Goal: Information Seeking & Learning: Compare options

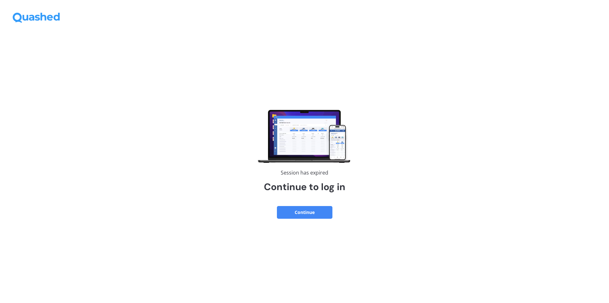
click at [294, 211] on button "Continue" at bounding box center [305, 212] width 56 height 13
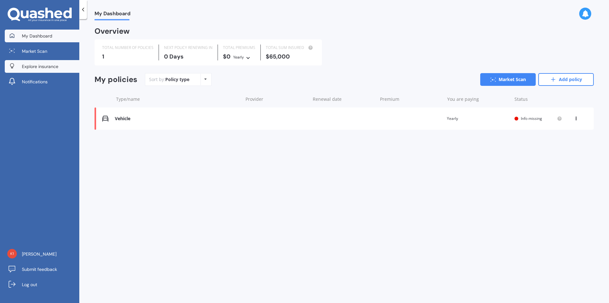
click at [51, 68] on span "Explore insurance" at bounding box center [40, 66] width 37 height 6
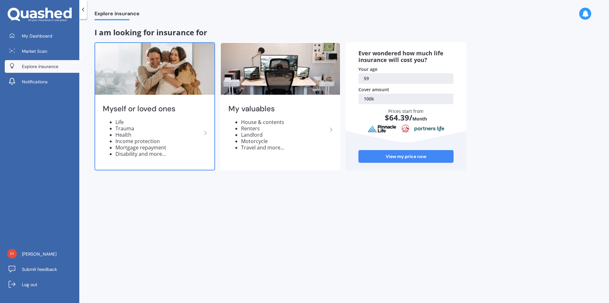
click at [142, 133] on li "Health" at bounding box center [159, 134] width 86 height 6
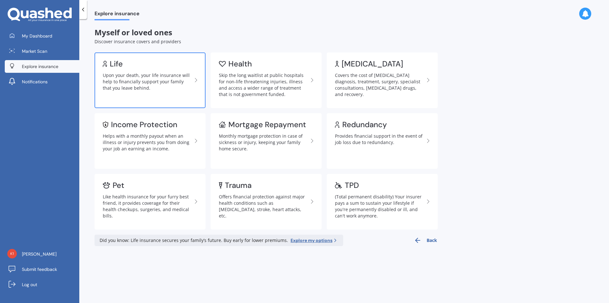
click at [140, 86] on div "Upon your death, your life insurance will help to financially support your fami…" at bounding box center [148, 81] width 90 height 19
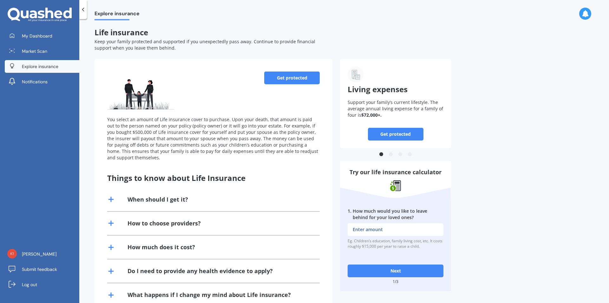
scroll to position [44, 0]
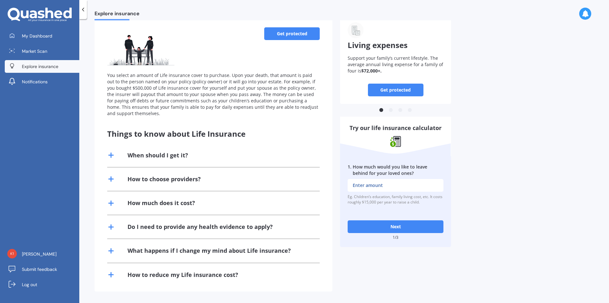
click at [382, 183] on input "1 . How much would you like to leave behind for your loved ones?" at bounding box center [396, 185] width 96 height 13
type input "$500,000"
click at [392, 227] on button "Next" at bounding box center [396, 226] width 96 height 13
click at [394, 186] on input "2 . How much outstanding debt do you have, including mortgage?" at bounding box center [396, 185] width 96 height 13
type input "$7"
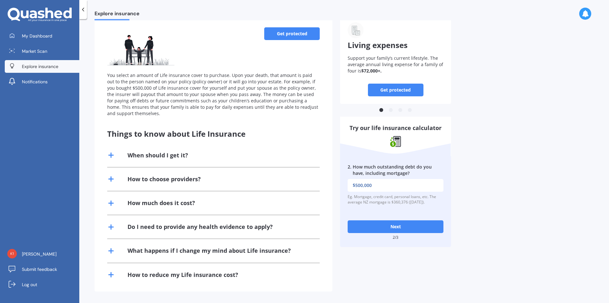
type input "$500,000"
click at [399, 223] on button "Next" at bounding box center [396, 226] width 96 height 13
click at [396, 188] on input "3 . What would be the cost of fulfilling your bucket list if you were terminall…" at bounding box center [396, 185] width 96 height 13
type input "$100,000"
click at [395, 222] on button "Next" at bounding box center [396, 226] width 96 height 13
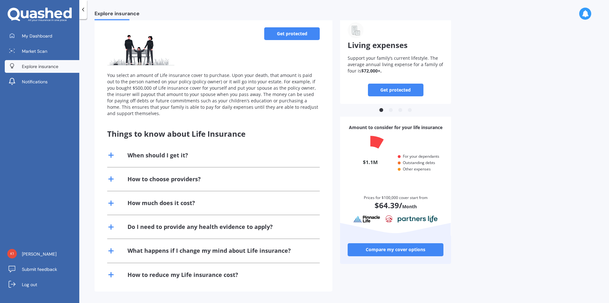
scroll to position [61, 93]
click at [403, 248] on link "Compare my cover options" at bounding box center [396, 249] width 96 height 13
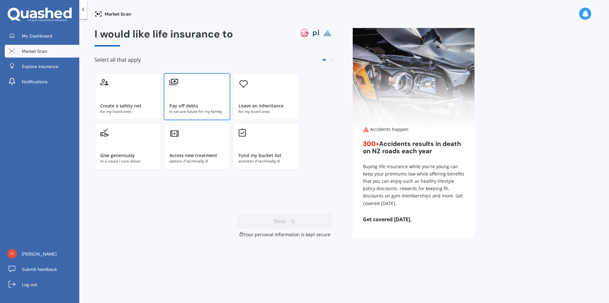
click at [183, 106] on div "Pay off debts" at bounding box center [184, 106] width 29 height 6
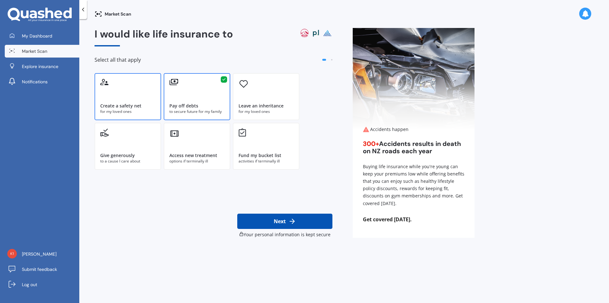
click at [141, 105] on div "Create a safety net" at bounding box center [127, 106] width 55 height 6
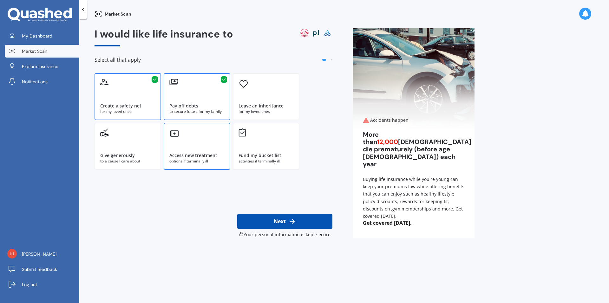
click at [196, 146] on div "Access new treatment options if terminally ill" at bounding box center [197, 146] width 67 height 47
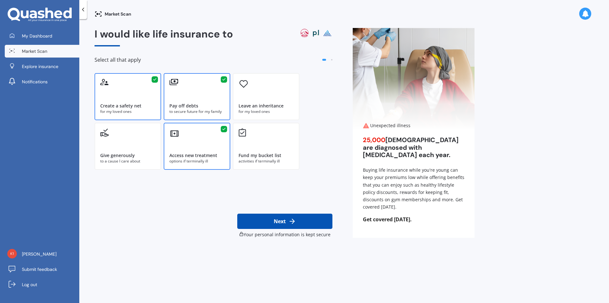
click at [274, 223] on button "Next" at bounding box center [284, 220] width 95 height 15
select select "01"
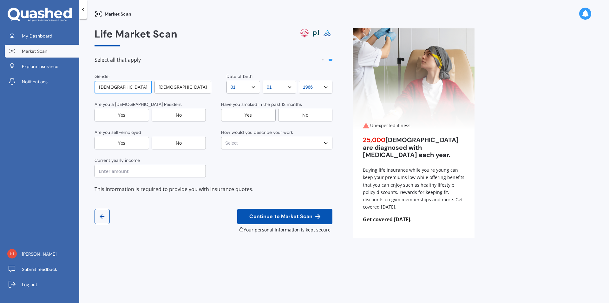
click at [251, 89] on select "DD DD 01 02 03 04 05 06 07 08 09 10 11 12 13 14 15 16 17 18 19 20 21 22 23 24 2…" at bounding box center [244, 87] width 34 height 13
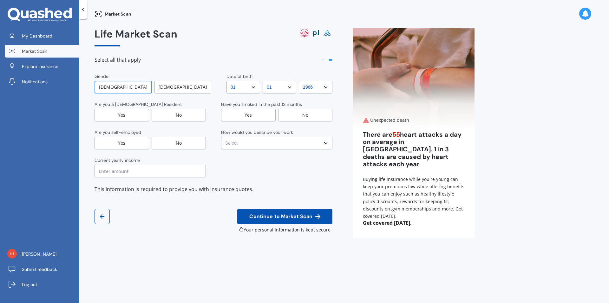
click at [316, 91] on select "YYYY YYYY 2009 2008 2007 2006 2005 2004 2003 2002 2001 2000 1999 1998 1997 1996…" at bounding box center [316, 87] width 34 height 13
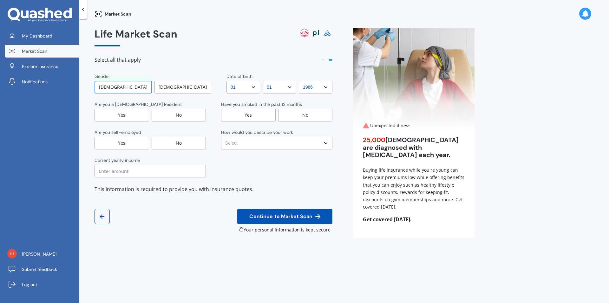
select select "1995"
click at [299, 81] on select "YYYY YYYY 2009 2008 2007 2006 2005 2004 2003 2002 2001 2000 1999 1998 1997 1996…" at bounding box center [316, 87] width 34 height 13
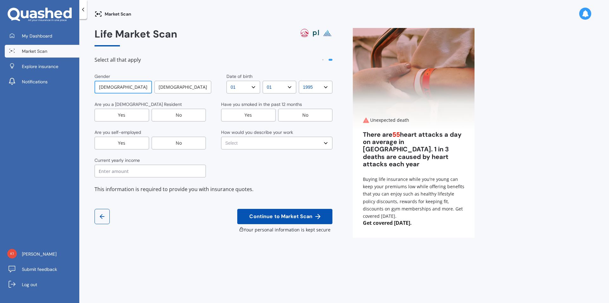
click at [132, 113] on div "Yes" at bounding box center [122, 115] width 55 height 13
click at [316, 117] on div "No" at bounding box center [305, 115] width 55 height 13
click at [166, 144] on div "No" at bounding box center [179, 143] width 55 height 13
click at [257, 143] on select "Select No manual work e.g. lawyer, consultant, engineer Light manual work e.g. …" at bounding box center [276, 143] width 111 height 13
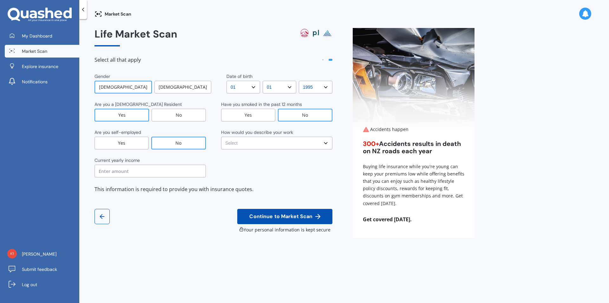
select select "No manual work e.g. lawyer, consultant, engineer"
click at [221, 137] on select "Select No manual work e.g. lawyer, consultant, engineer Light manual work e.g. …" at bounding box center [276, 143] width 111 height 13
click at [183, 171] on input "text" at bounding box center [150, 170] width 111 height 13
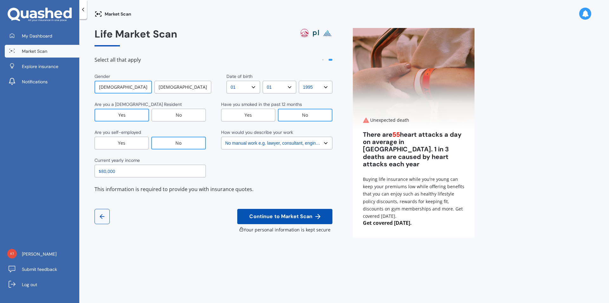
type input "$80,000"
click at [287, 218] on span "Continue to Market Scan" at bounding box center [281, 216] width 66 height 6
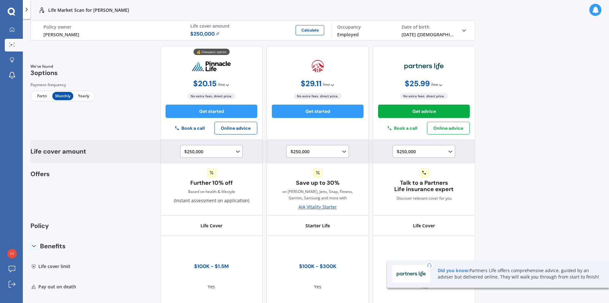
click at [236, 153] on icon at bounding box center [238, 151] width 6 height 6
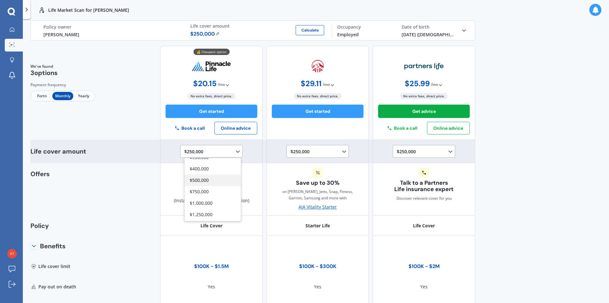
click at [215, 177] on div "$500,000" at bounding box center [213, 179] width 56 height 11
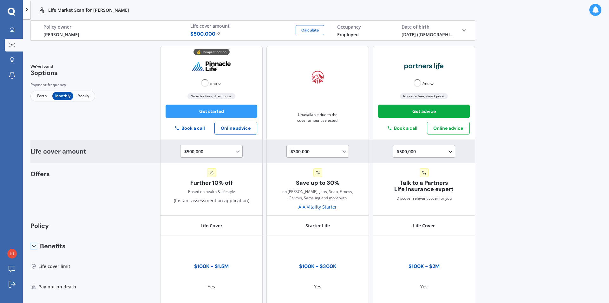
click at [303, 154] on div "$300,000 $100,000 $150,000 $200,000 $250,000 $300,000" at bounding box center [319, 152] width 57 height 8
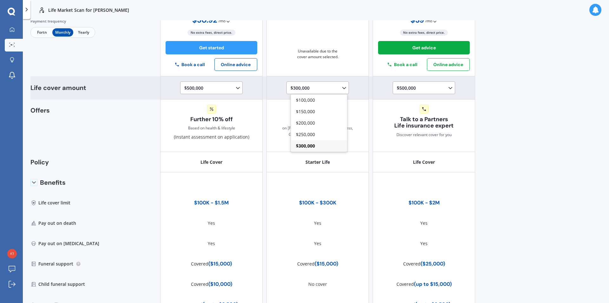
click at [343, 88] on polyline at bounding box center [344, 88] width 3 height 2
click at [361, 90] on div "$300,000 $100,000 $150,000 $200,000 $250,000 $300,000" at bounding box center [318, 87] width 103 height 23
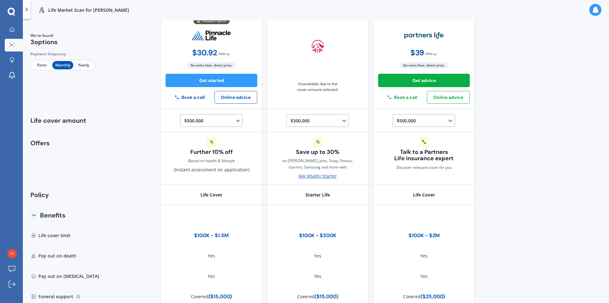
scroll to position [0, 0]
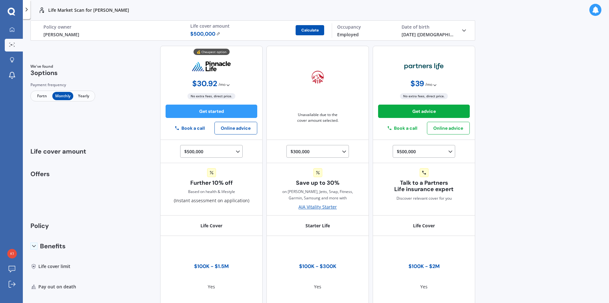
click at [311, 29] on button "Calculate" at bounding box center [310, 30] width 29 height 10
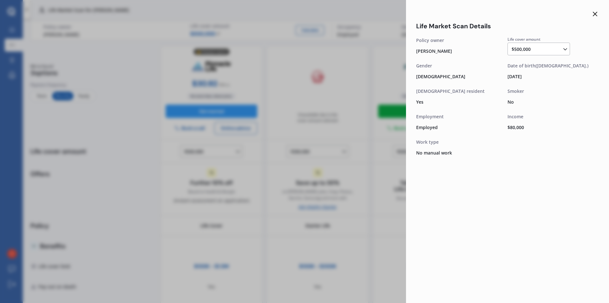
click at [595, 14] on icon at bounding box center [596, 14] width 8 height 8
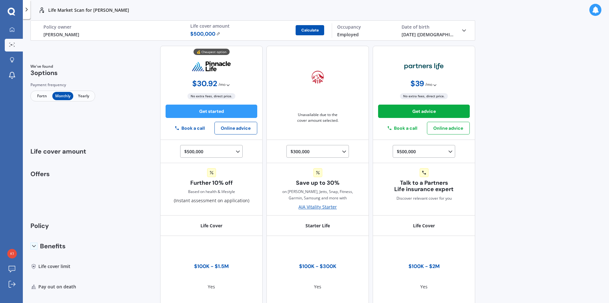
click at [309, 30] on button "Calculate" at bounding box center [310, 30] width 29 height 10
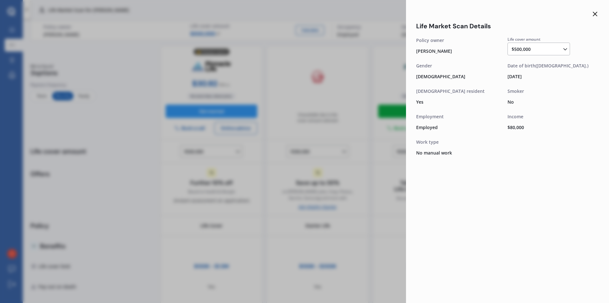
click at [595, 15] on icon at bounding box center [596, 14] width 8 height 8
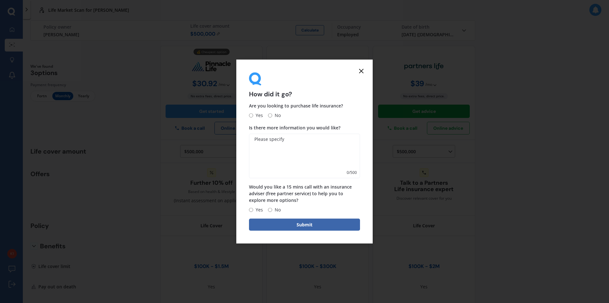
click at [272, 208] on span "No" at bounding box center [276, 210] width 9 height 8
click at [272, 208] on input "No" at bounding box center [270, 209] width 4 height 4
radio input "true"
click at [272, 115] on span "No" at bounding box center [276, 115] width 9 height 8
click at [272, 115] on input "No" at bounding box center [270, 115] width 4 height 4
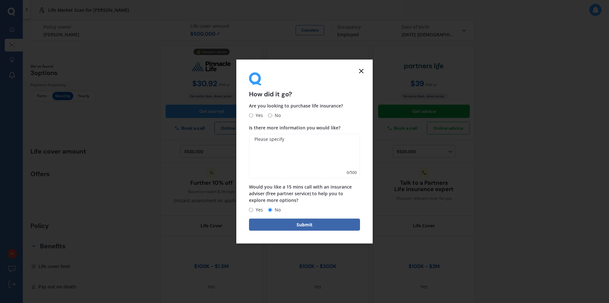
radio input "true"
click at [363, 72] on line at bounding box center [362, 71] width 4 height 4
click at [272, 116] on span "No" at bounding box center [276, 115] width 9 height 8
click at [272, 116] on input "No" at bounding box center [270, 115] width 4 height 4
radio input "true"
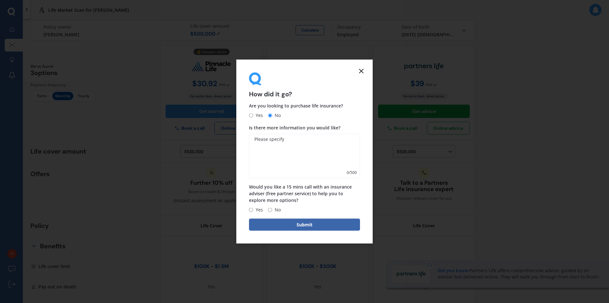
click at [269, 210] on input "No" at bounding box center [270, 209] width 4 height 4
radio input "true"
click at [277, 227] on button "Submit" at bounding box center [304, 224] width 111 height 12
click at [360, 71] on icon at bounding box center [362, 71] width 8 height 8
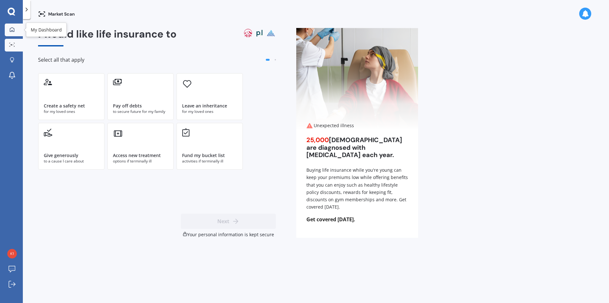
click at [8, 31] on div at bounding box center [12, 30] width 10 height 6
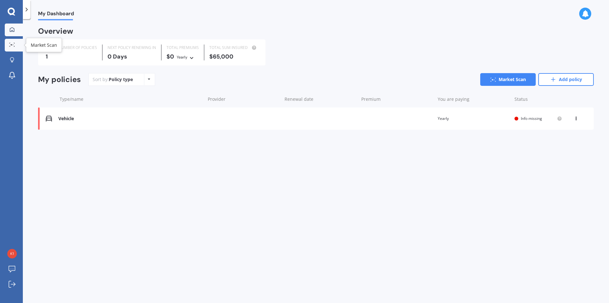
click at [10, 45] on icon at bounding box center [12, 45] width 6 height 4
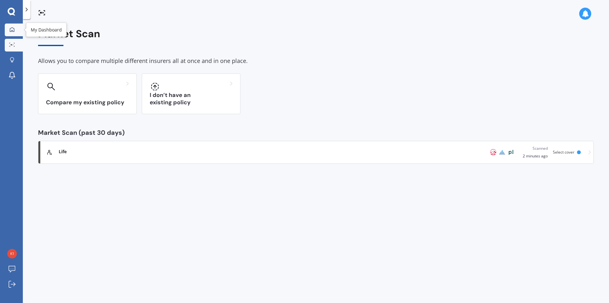
click at [10, 25] on link "My Dashboard" at bounding box center [14, 29] width 18 height 13
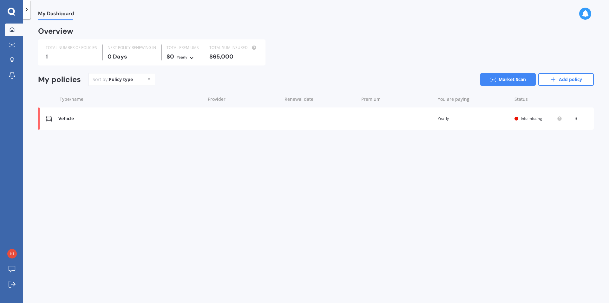
click at [150, 80] on div "Policy type Alphabetical Date added Renewing next" at bounding box center [149, 79] width 10 height 11
click at [195, 81] on div "Sort by: Policy type Policy type Alphabetical Date added Renewing next Market S…" at bounding box center [342, 79] width 506 height 13
click at [14, 11] on icon at bounding box center [11, 11] width 7 height 7
click at [11, 12] on icon at bounding box center [12, 12] width 8 height 8
click at [14, 62] on div at bounding box center [12, 60] width 10 height 6
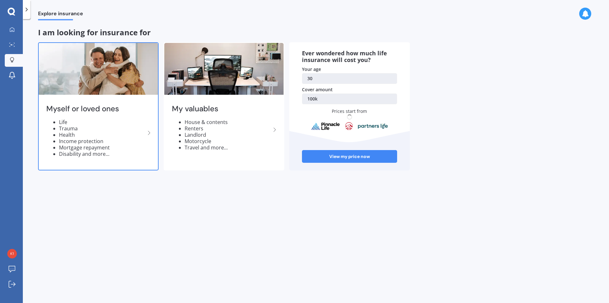
click at [67, 123] on li "Life" at bounding box center [102, 122] width 86 height 6
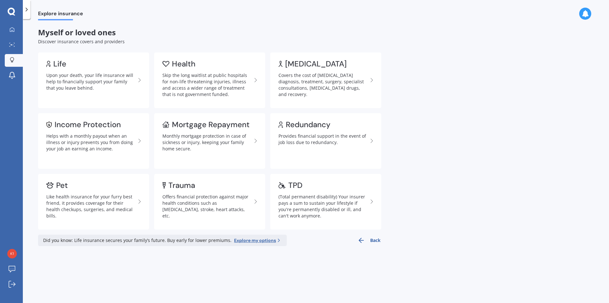
click at [67, 123] on div "Income Protection" at bounding box center [88, 124] width 66 height 6
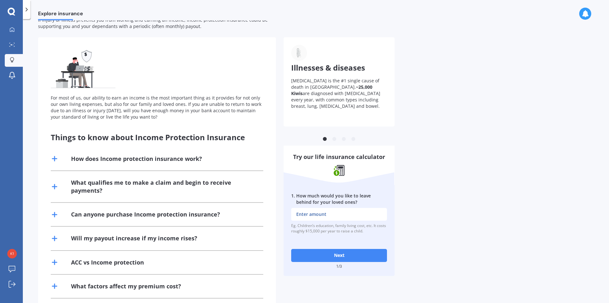
scroll to position [32, 0]
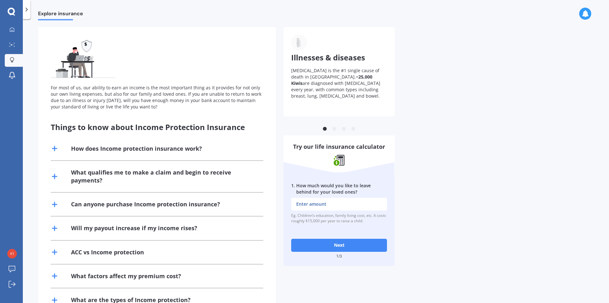
click at [353, 206] on input "1 . How much would you like to leave behind for your loved ones?" at bounding box center [339, 203] width 96 height 13
type input "$500,000"
click at [350, 243] on button "Next" at bounding box center [339, 244] width 96 height 13
click at [340, 202] on input "2 . How much outstanding debt do you have, including mortgage?" at bounding box center [339, 203] width 96 height 13
type input "$500,000"
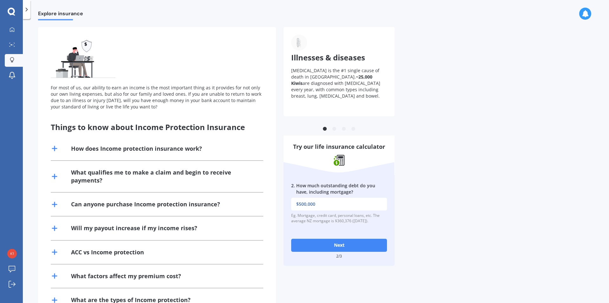
click at [337, 240] on button "Next" at bounding box center [339, 244] width 96 height 13
click at [341, 207] on input "3 . What would be the cost of fulfilling your bucket list if you were terminall…" at bounding box center [339, 203] width 96 height 13
type input "$100,000"
click button "Next" at bounding box center [339, 244] width 96 height 13
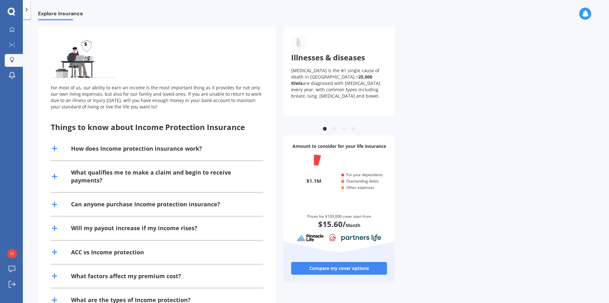
scroll to position [61, 93]
click at [341, 269] on link "Compare my cover options" at bounding box center [339, 268] width 96 height 13
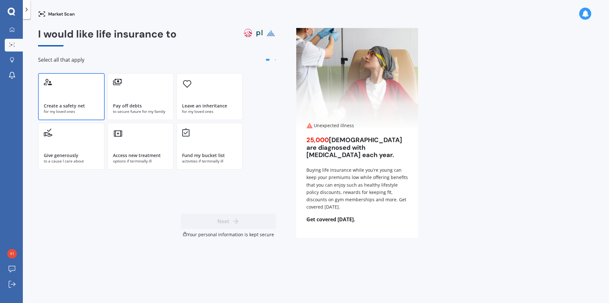
click at [58, 114] on div "for my loved ones" at bounding box center [71, 112] width 55 height 6
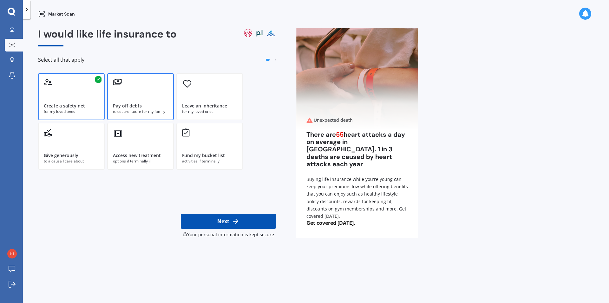
click at [114, 113] on div "to secure future for my family" at bounding box center [140, 112] width 55 height 6
click at [197, 144] on div "Fund my bucket list activities if terminally ill" at bounding box center [209, 146] width 67 height 47
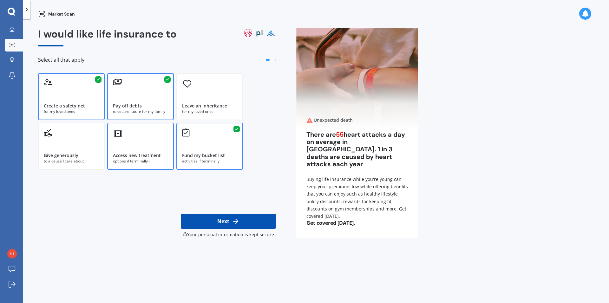
click at [162, 148] on div "Access new treatment options if terminally ill" at bounding box center [140, 146] width 67 height 47
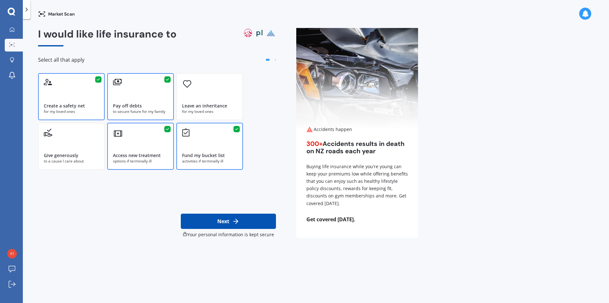
click at [231, 222] on button "Next" at bounding box center [228, 220] width 95 height 15
select select "01"
select select "1995"
select select "No manual work e.g. lawyer, consultant, engineer"
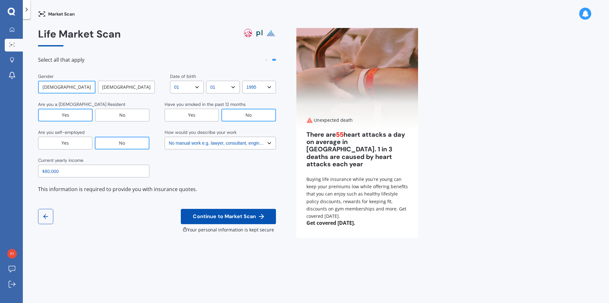
click at [232, 217] on span "Continue to Market Scan" at bounding box center [225, 216] width 66 height 6
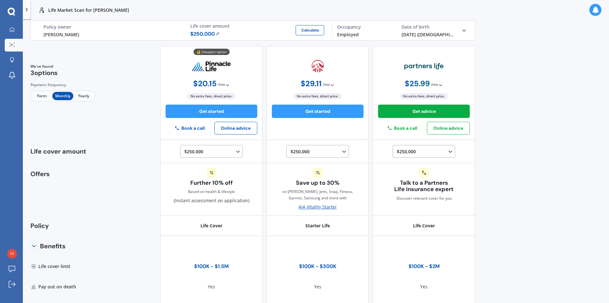
click at [225, 85] on icon at bounding box center [227, 85] width 5 height 5
click at [258, 74] on div "💰 Cheapest option $ 20.15 / mo Only monthly payments available $ 20.15 / mo No …" at bounding box center [211, 93] width 103 height 94
click at [327, 84] on span "/ mo" at bounding box center [326, 84] width 7 height 6
click at [349, 68] on div "$ 29.11 / mo Only monthly payments available $ 29.11 / mo $ 13.43 / fortn No ex…" at bounding box center [318, 93] width 103 height 94
click at [447, 35] on div "01/01/1995 (30 y.o.)" at bounding box center [429, 34] width 54 height 7
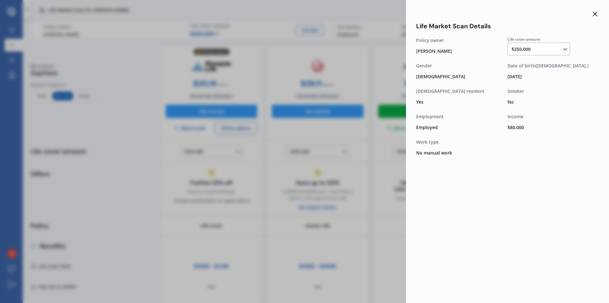
click at [535, 68] on div "Date of birth (30 y.o.)" at bounding box center [553, 65] width 91 height 7
click at [598, 15] on icon at bounding box center [596, 14] width 8 height 8
